Goal: Obtain resource: Download file/media

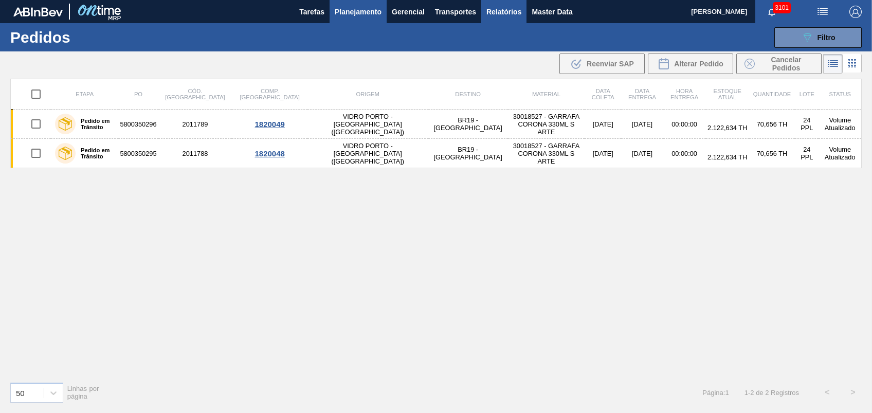
click at [503, 12] on span "Relatórios" at bounding box center [503, 12] width 35 height 12
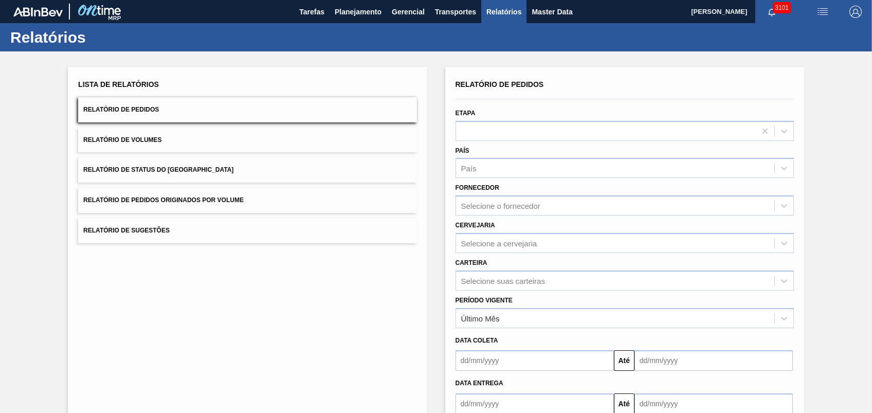
click at [173, 195] on button "Relatório de Pedidos Originados por Volume" at bounding box center [247, 200] width 338 height 25
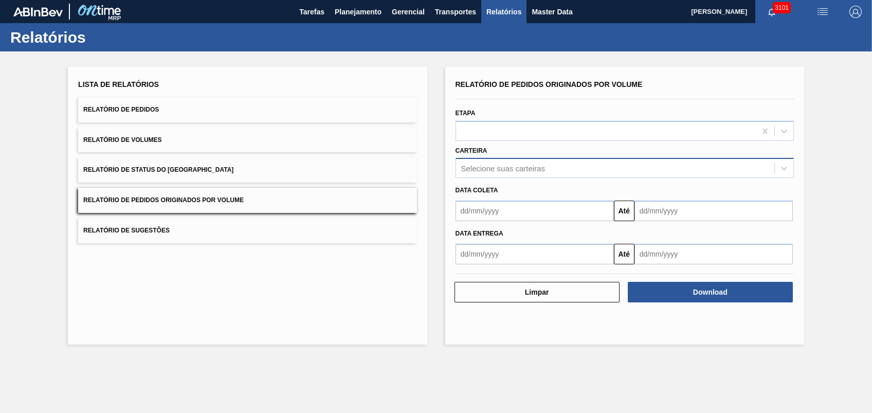
click at [487, 166] on div "Selecione suas carteiras" at bounding box center [503, 168] width 84 height 9
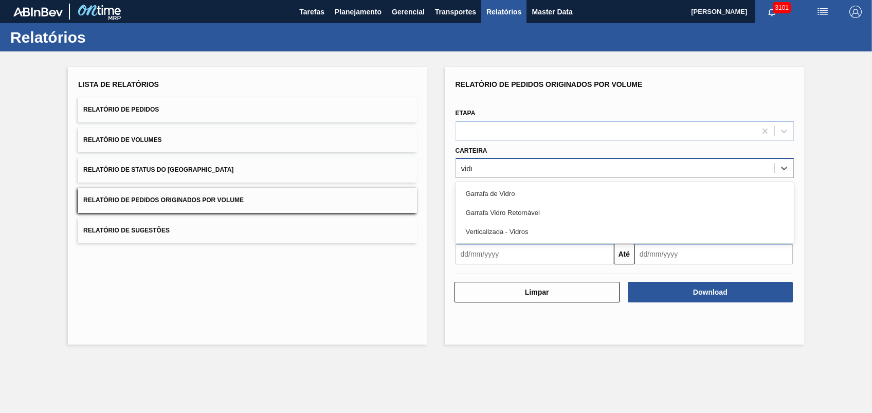
type input "vidro"
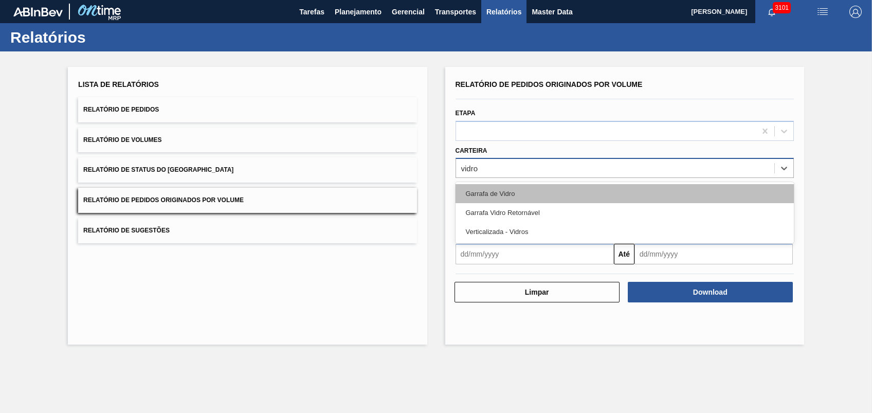
click at [506, 187] on div "Garrafa de Vidro" at bounding box center [624, 193] width 338 height 19
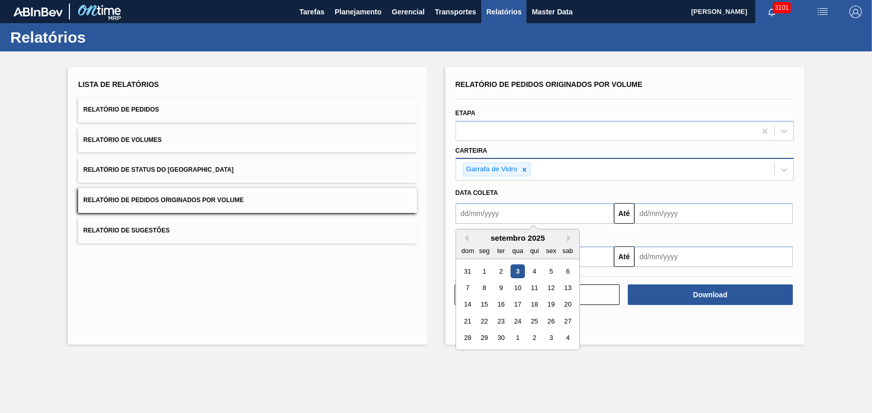
click at [525, 204] on input "text" at bounding box center [534, 213] width 158 height 21
click at [467, 236] on button "Previous Month" at bounding box center [464, 237] width 7 height 7
click at [550, 277] on div "1" at bounding box center [551, 271] width 14 height 14
type input "[DATE]"
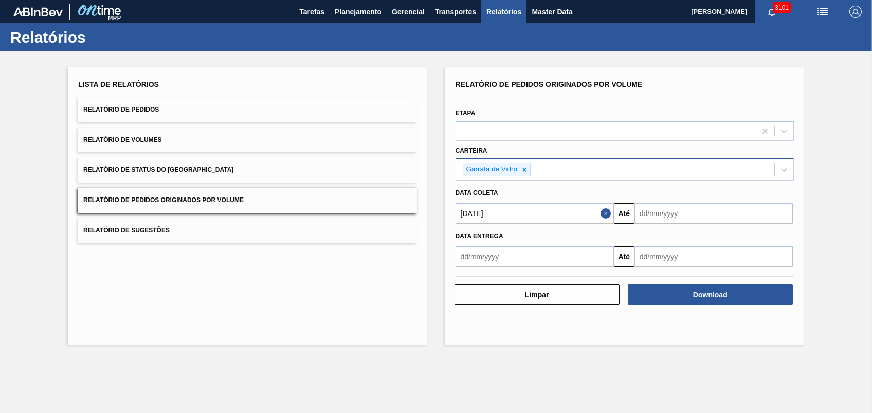
click at [655, 220] on input "text" at bounding box center [713, 213] width 158 height 21
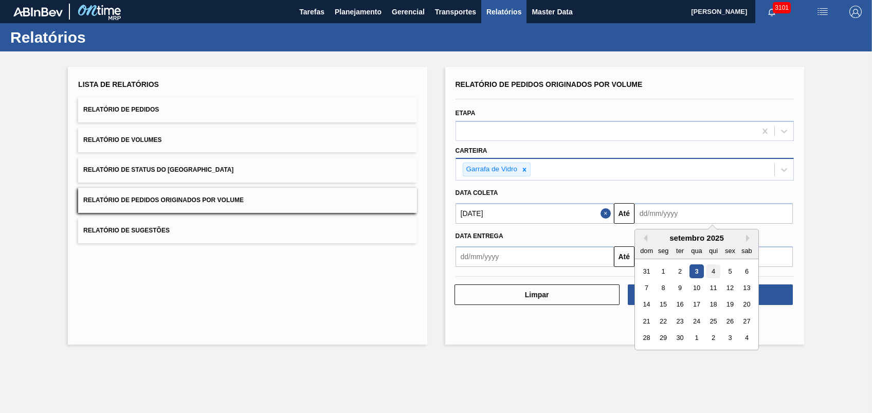
click at [711, 272] on div "4" at bounding box center [713, 271] width 14 height 14
type input "[DATE]"
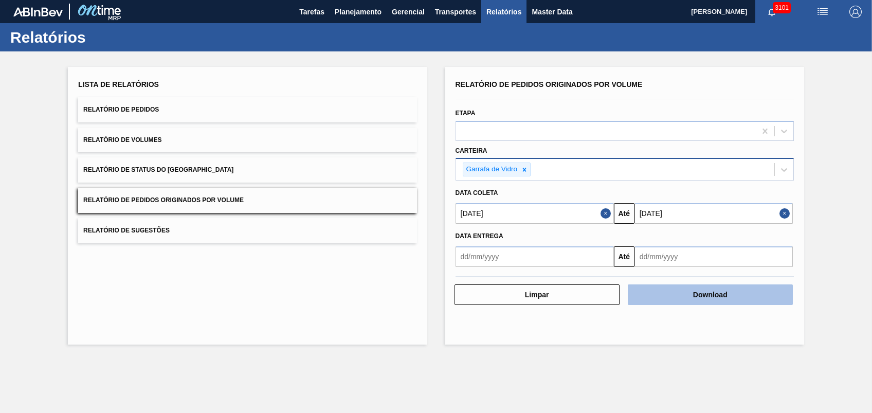
click at [687, 288] on button "Download" at bounding box center [710, 294] width 165 height 21
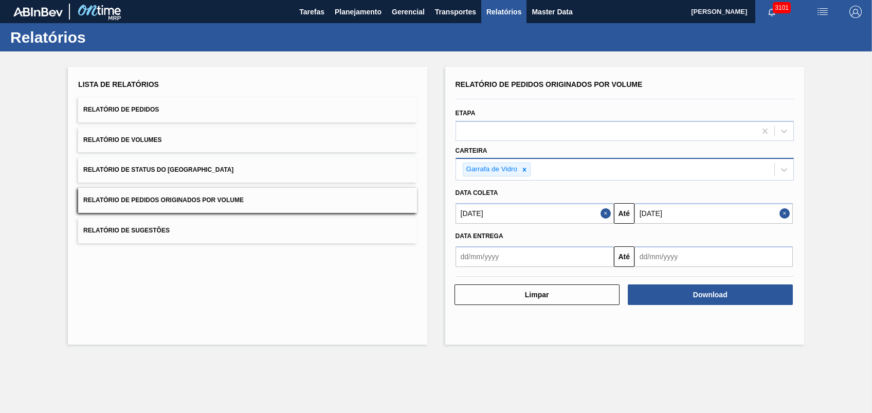
click at [399, 325] on div "Lista de Relatórios Relatório de Pedidos Relatório de Volumes Relatório de Stat…" at bounding box center [247, 206] width 359 height 278
click at [362, 330] on div "Lista de Relatórios Relatório de Pedidos Relatório de Volumes Relatório de Stat…" at bounding box center [247, 206] width 359 height 278
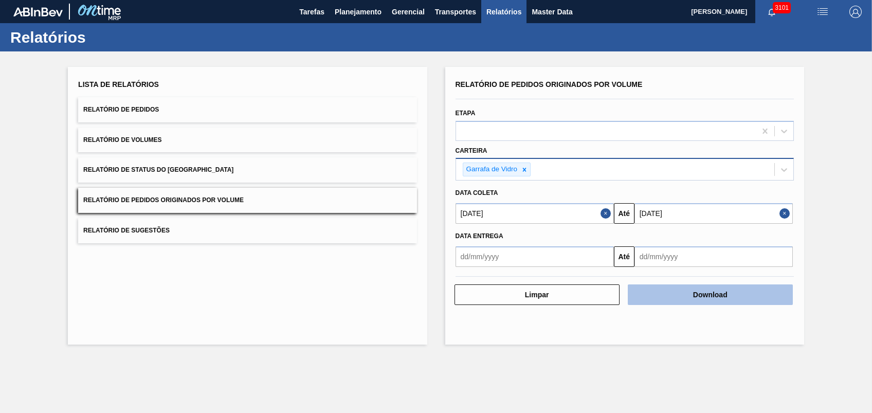
click at [679, 288] on button "Download" at bounding box center [710, 294] width 165 height 21
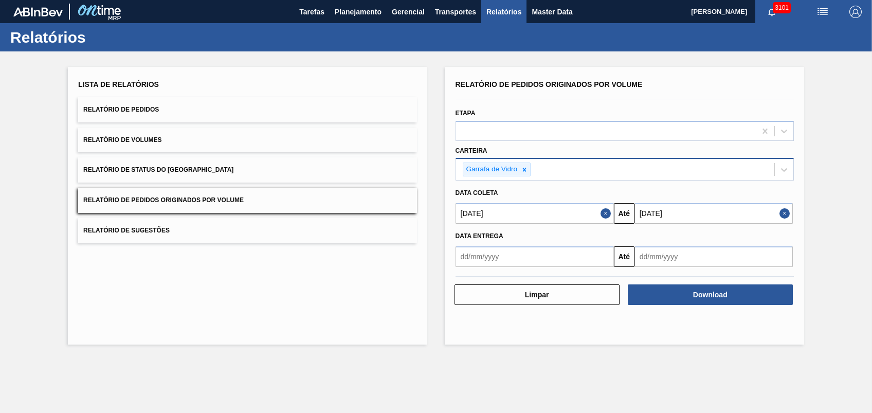
drag, startPoint x: 387, startPoint y: 279, endPoint x: 379, endPoint y: 274, distance: 9.4
click at [390, 278] on div "Lista de Relatórios Relatório de Pedidos Relatório de Volumes Relatório de Stat…" at bounding box center [247, 206] width 359 height 278
